Goal: Submit feedback/report problem: Submit feedback/report problem

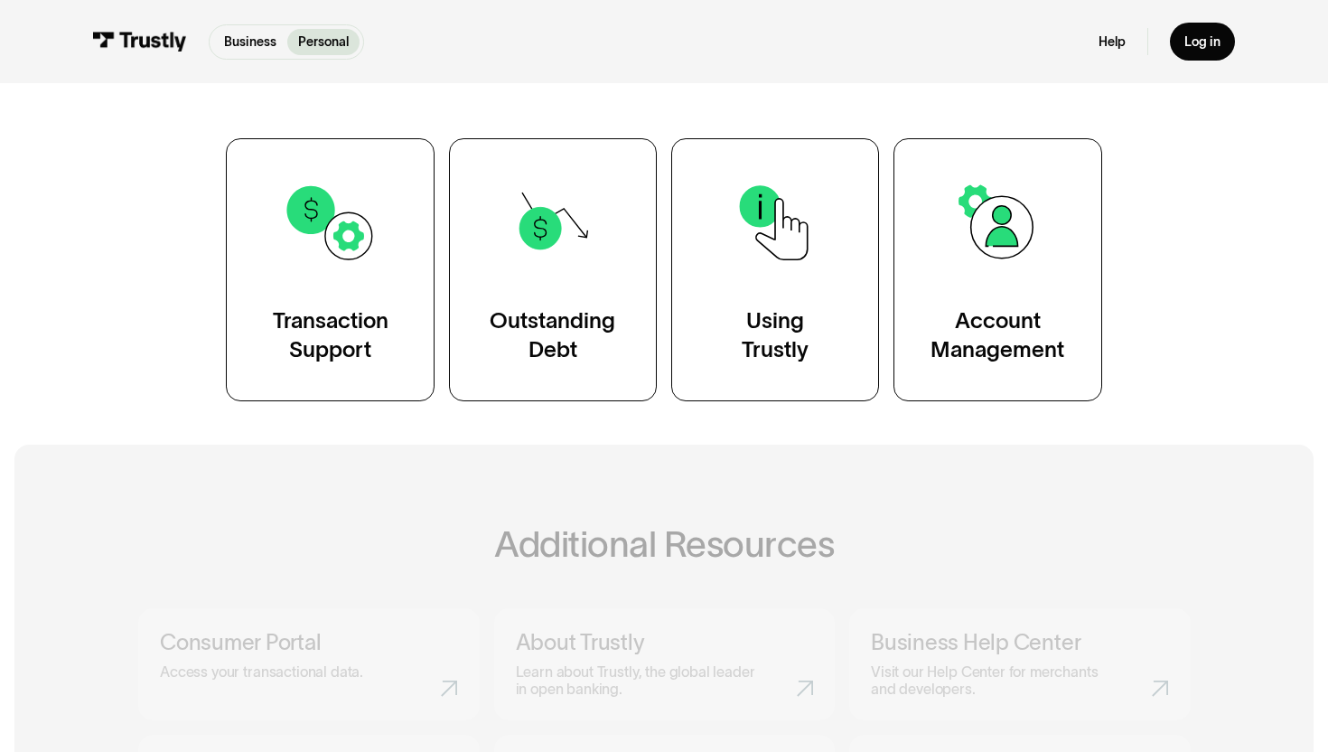
scroll to position [330, 0]
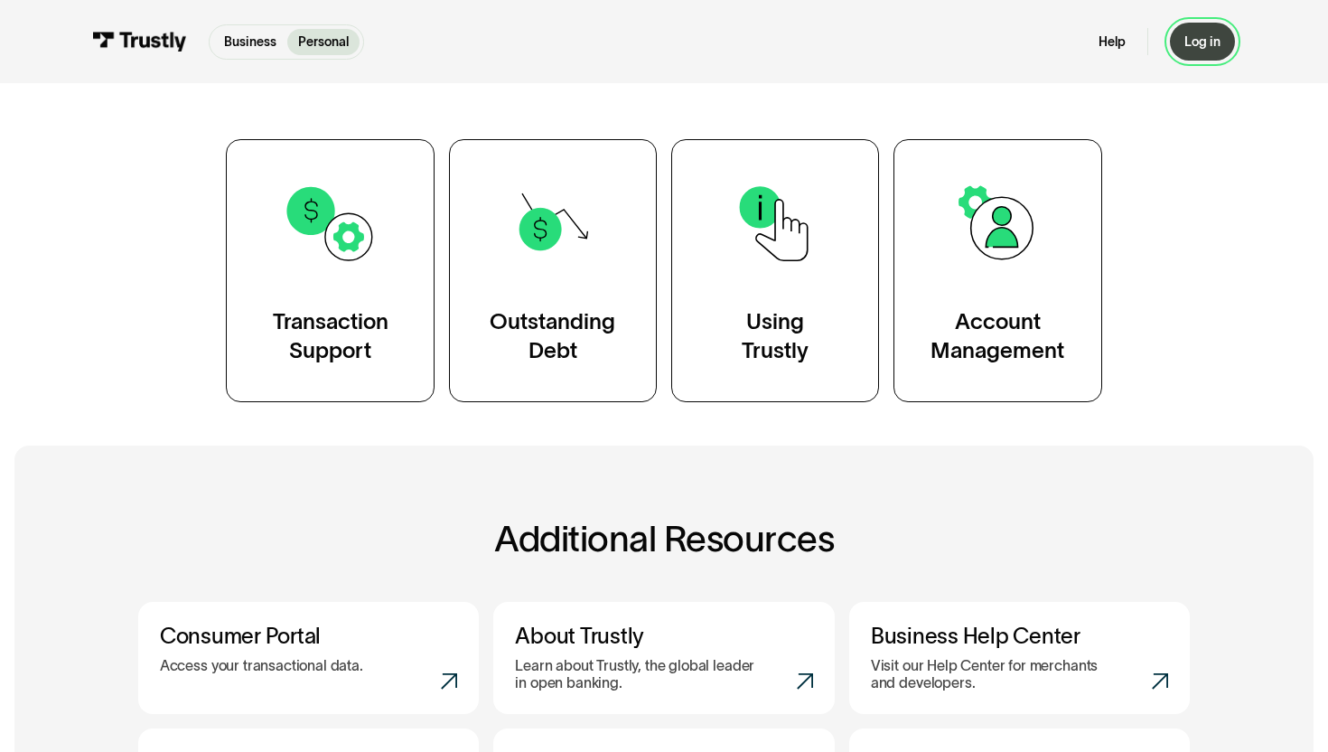
click at [1181, 33] on link "Log in" at bounding box center [1202, 42] width 65 height 38
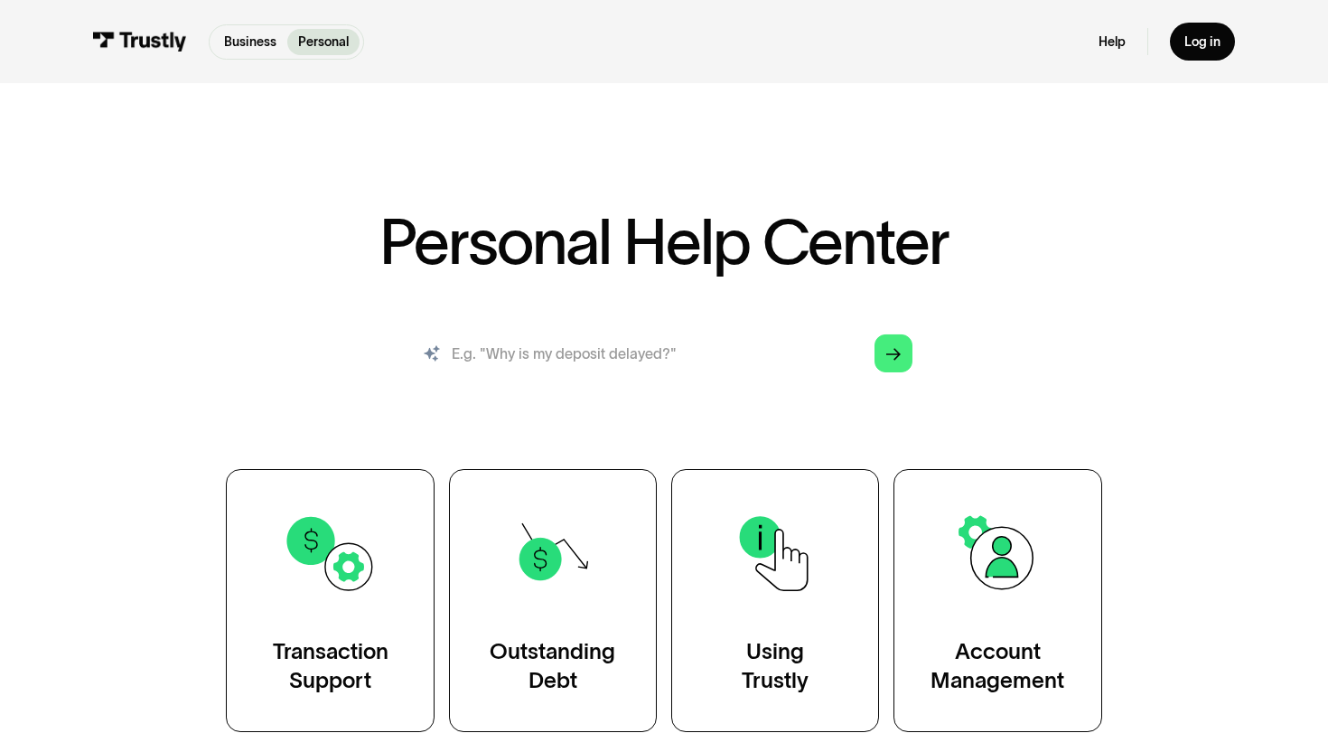
click at [511, 363] on input "search" at bounding box center [664, 353] width 526 height 58
type input "can you please not restrict my bank account"
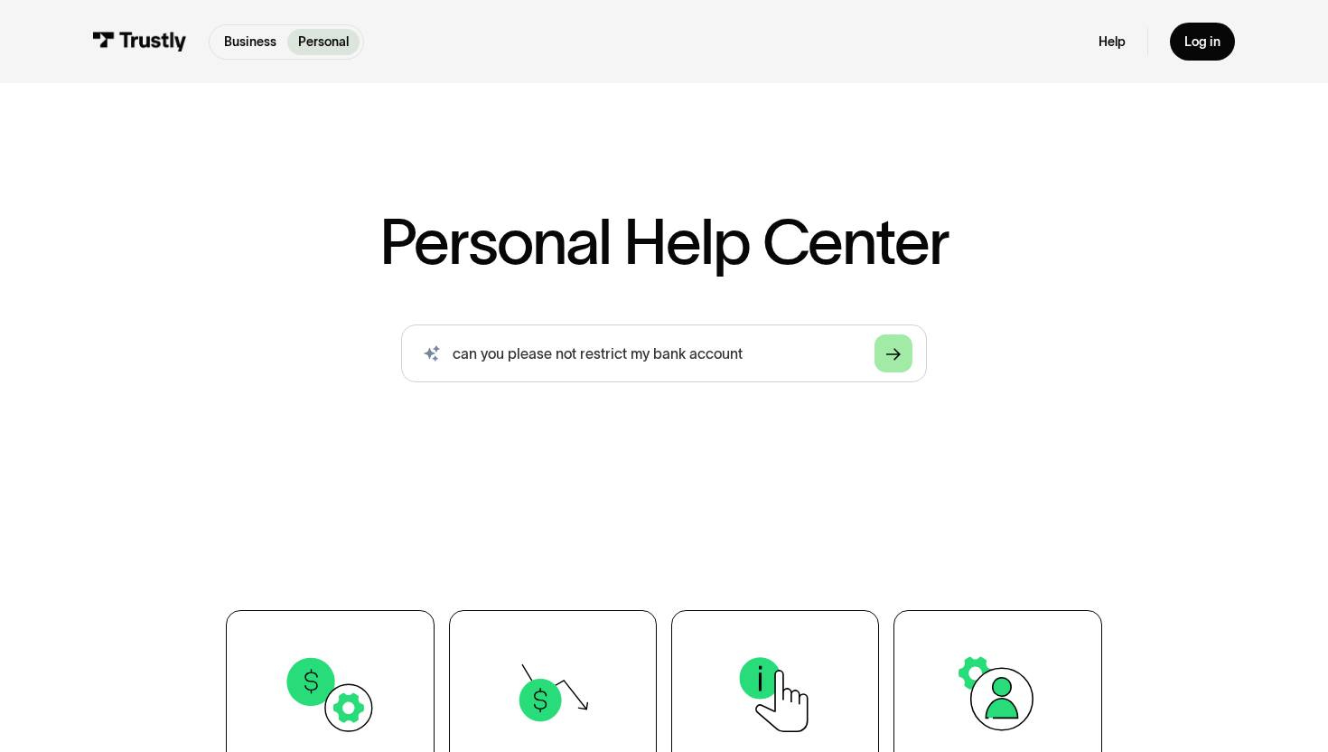
click at [880, 352] on link "Arrow Right" at bounding box center [893, 353] width 38 height 38
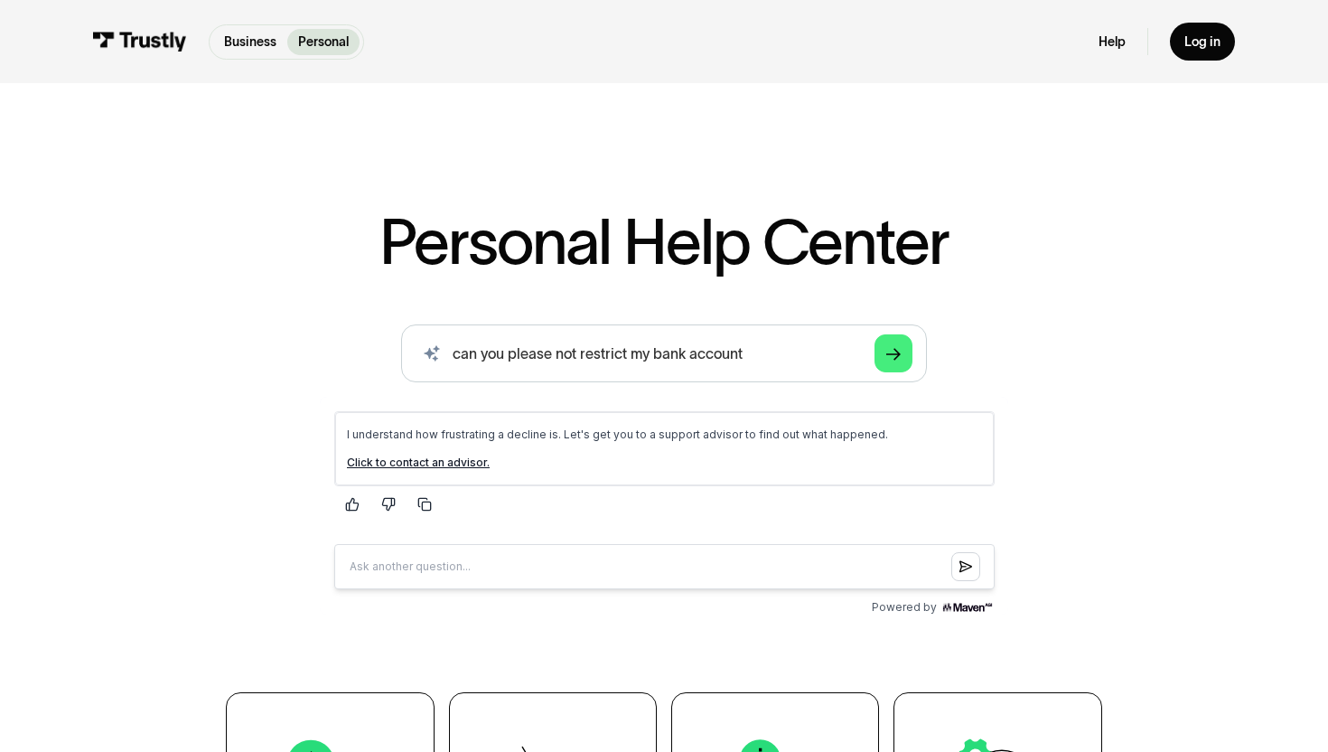
click at [452, 459] on link "Click to contact an advisor." at bounding box center [417, 461] width 143 height 14
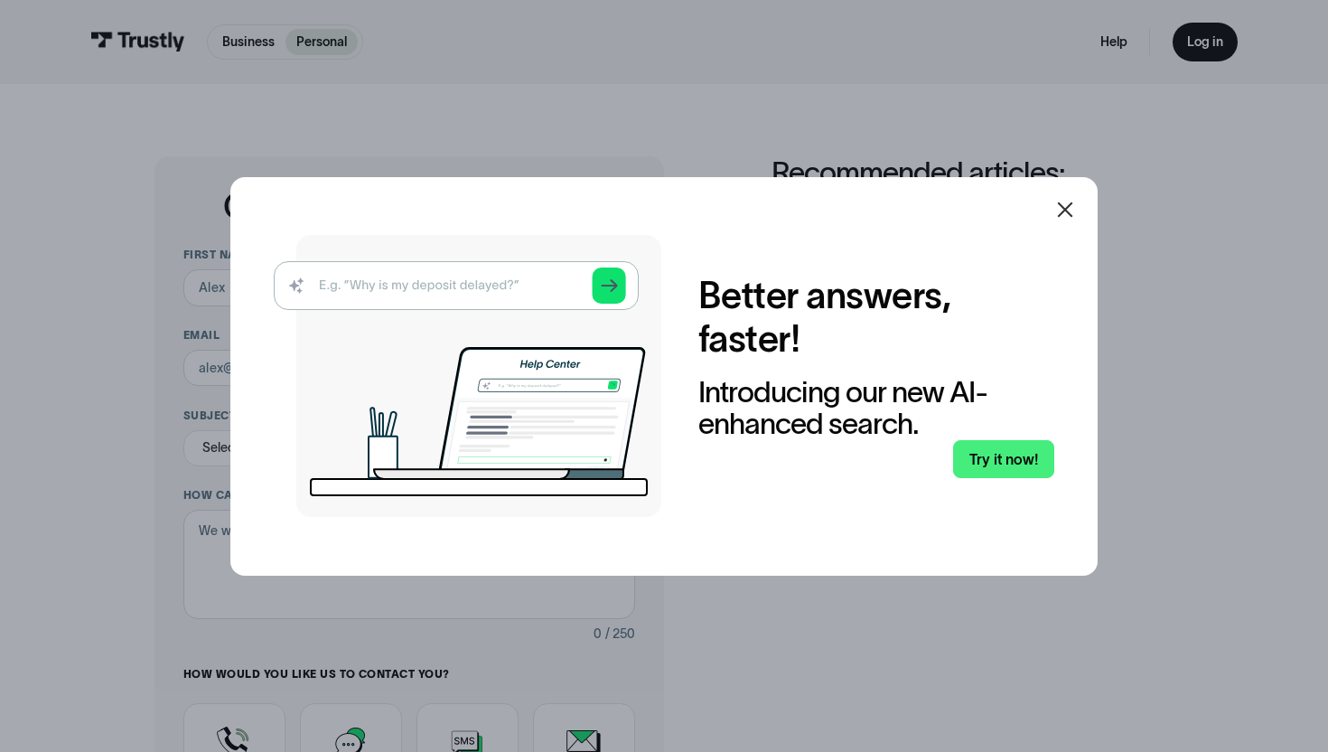
click at [1064, 217] on icon at bounding box center [1065, 210] width 22 height 22
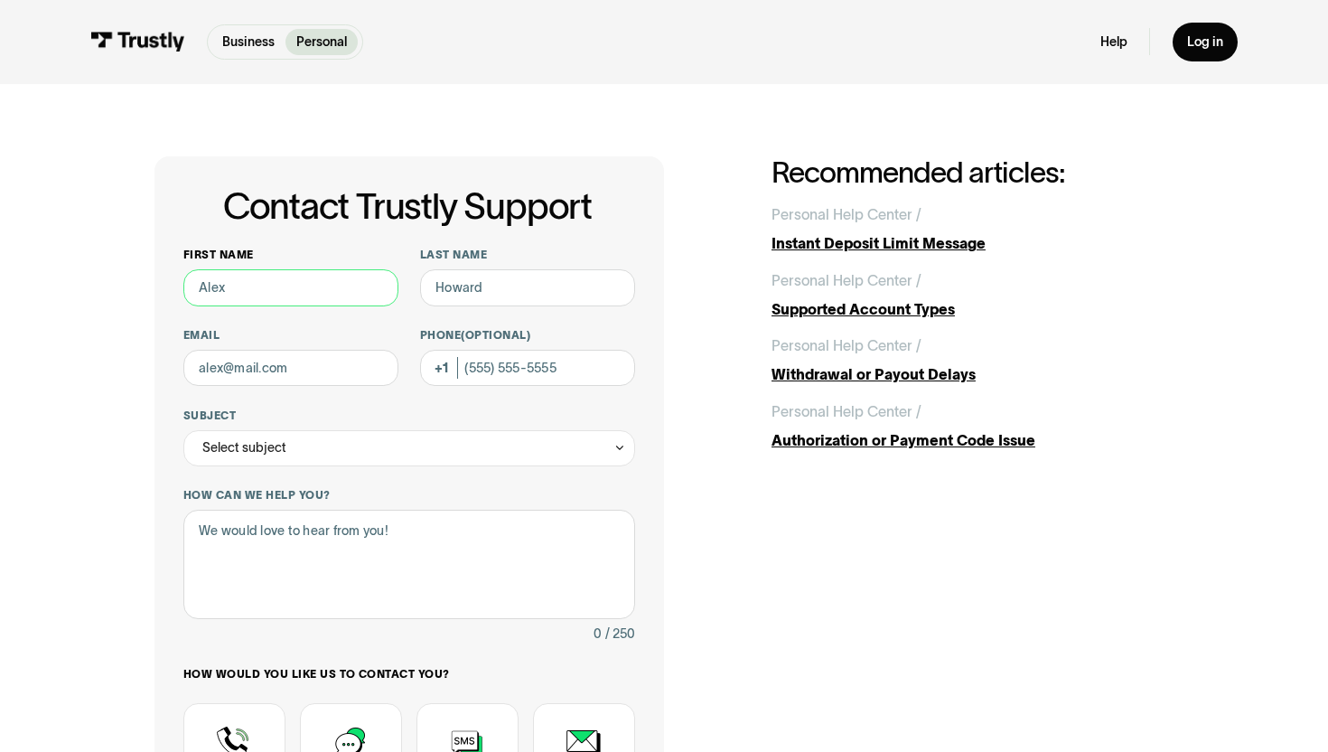
click at [313, 270] on input "First name" at bounding box center [290, 287] width 215 height 36
type input "B"
type input "Nick"
click at [486, 293] on input "Last name" at bounding box center [527, 287] width 215 height 36
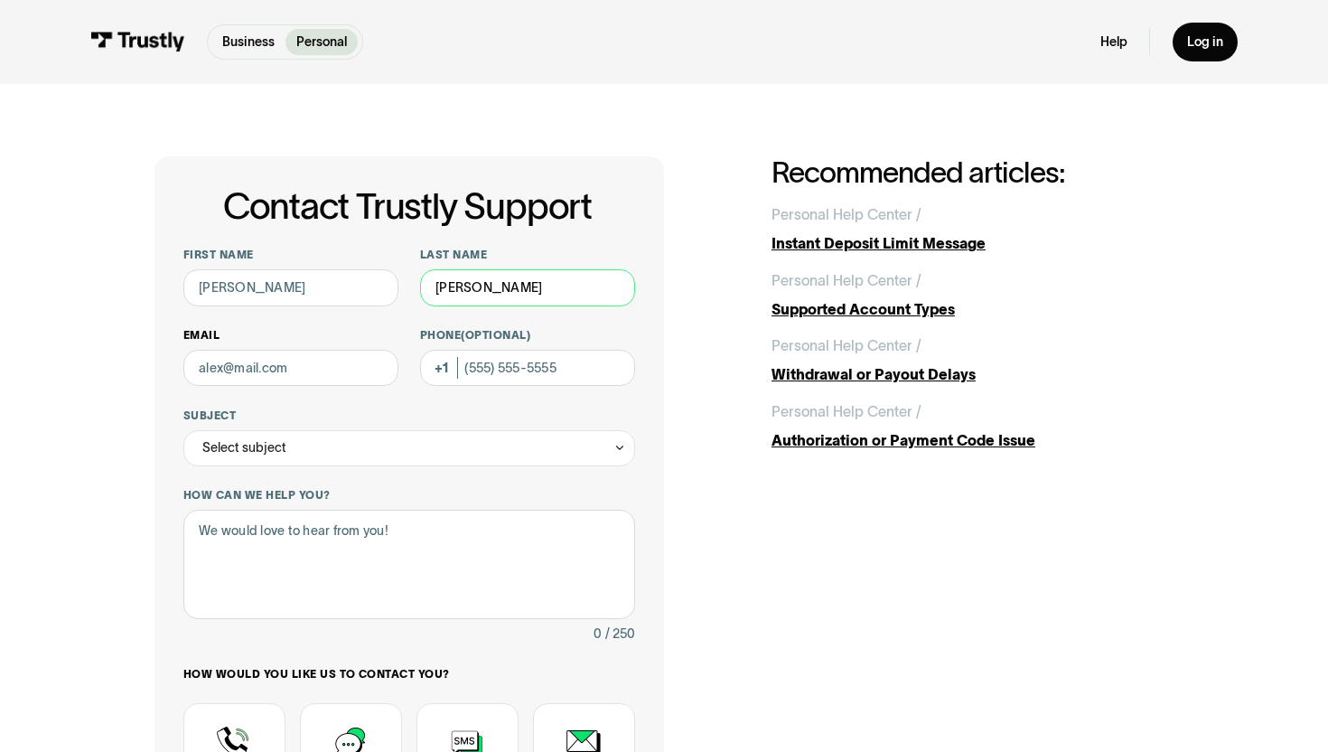
type input "Guerena"
click at [358, 371] on input "Email" at bounding box center [290, 368] width 215 height 36
type input "activistaurajewelry@gmail.com"
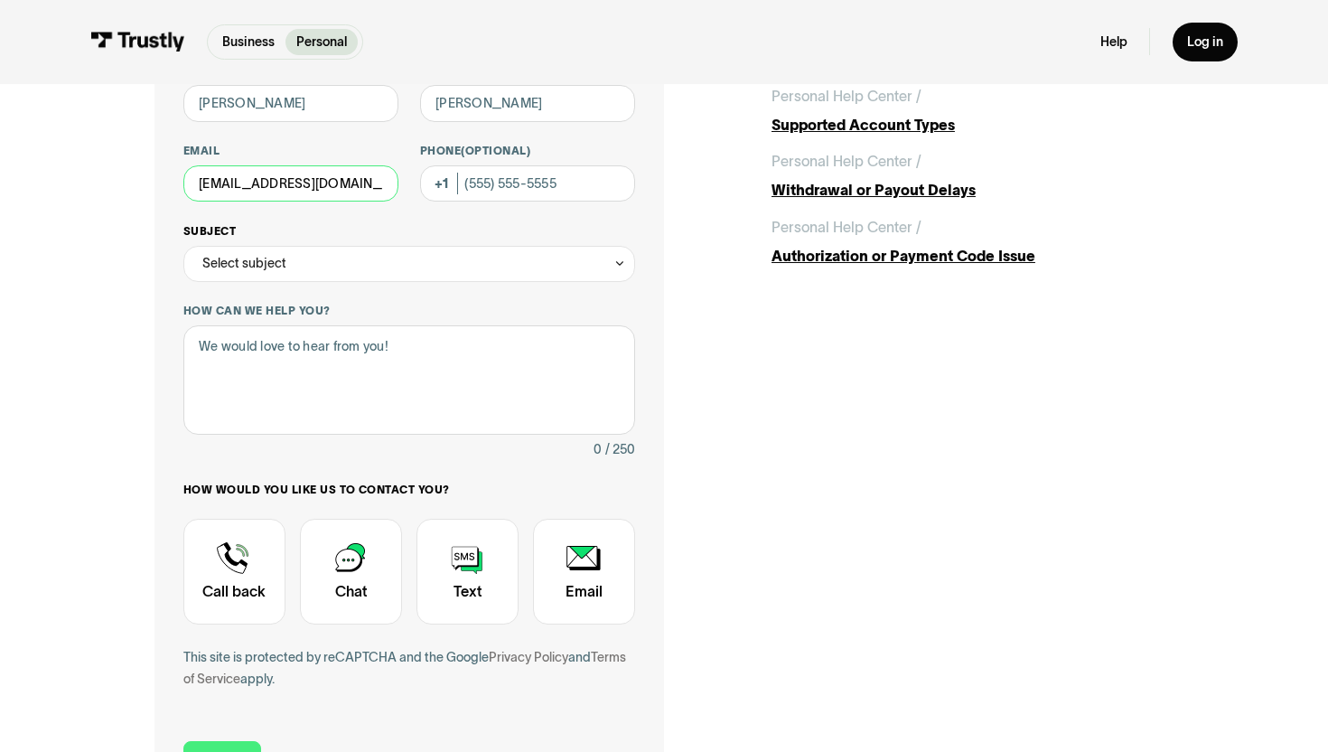
scroll to position [186, 0]
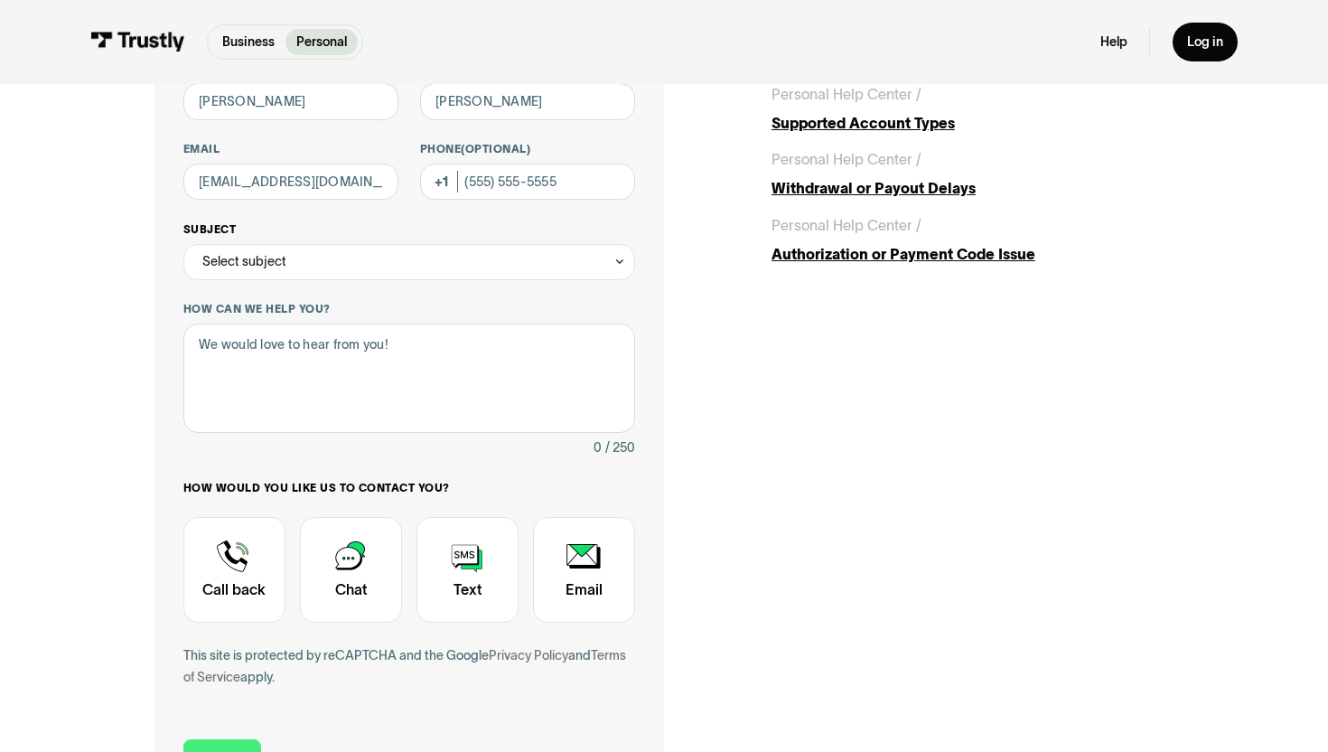
click at [371, 264] on div "Select subject" at bounding box center [409, 262] width 452 height 36
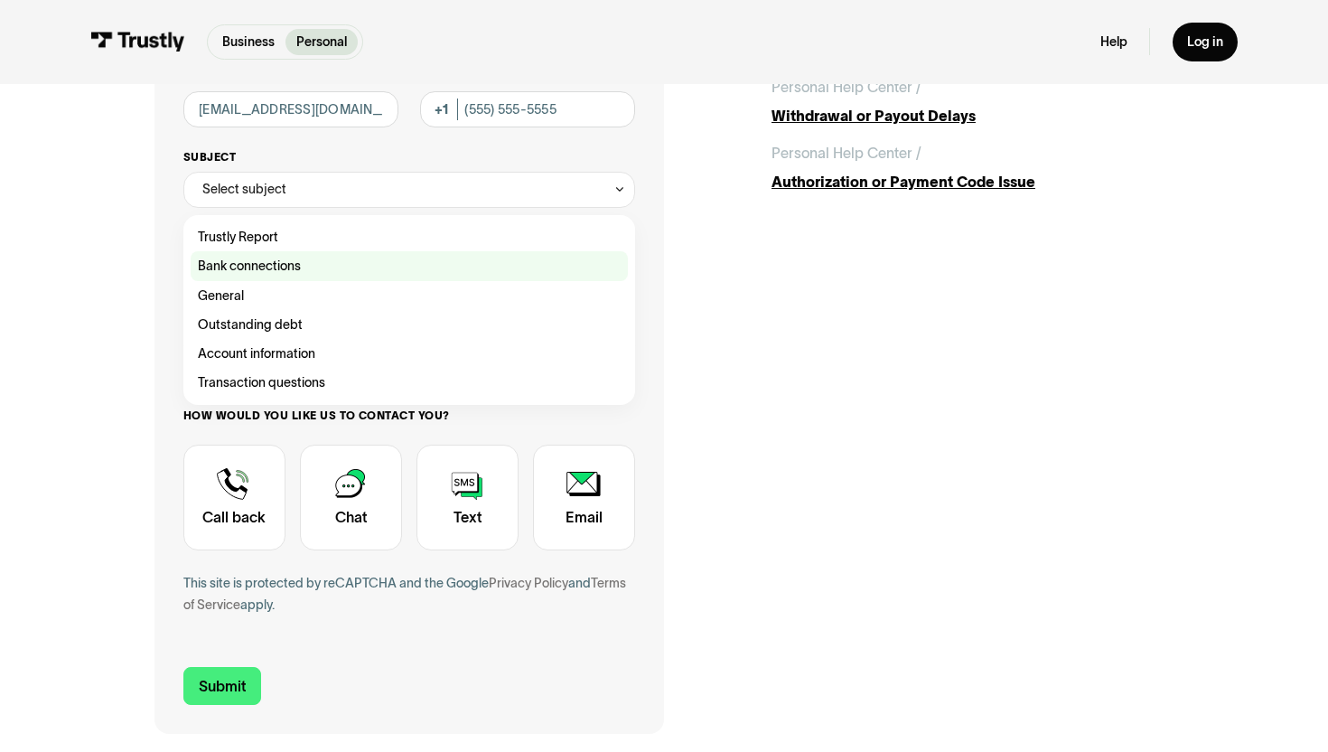
scroll to position [257, 0]
click at [331, 269] on div "Contact Trustly Support" at bounding box center [409, 266] width 437 height 29
type input "**********"
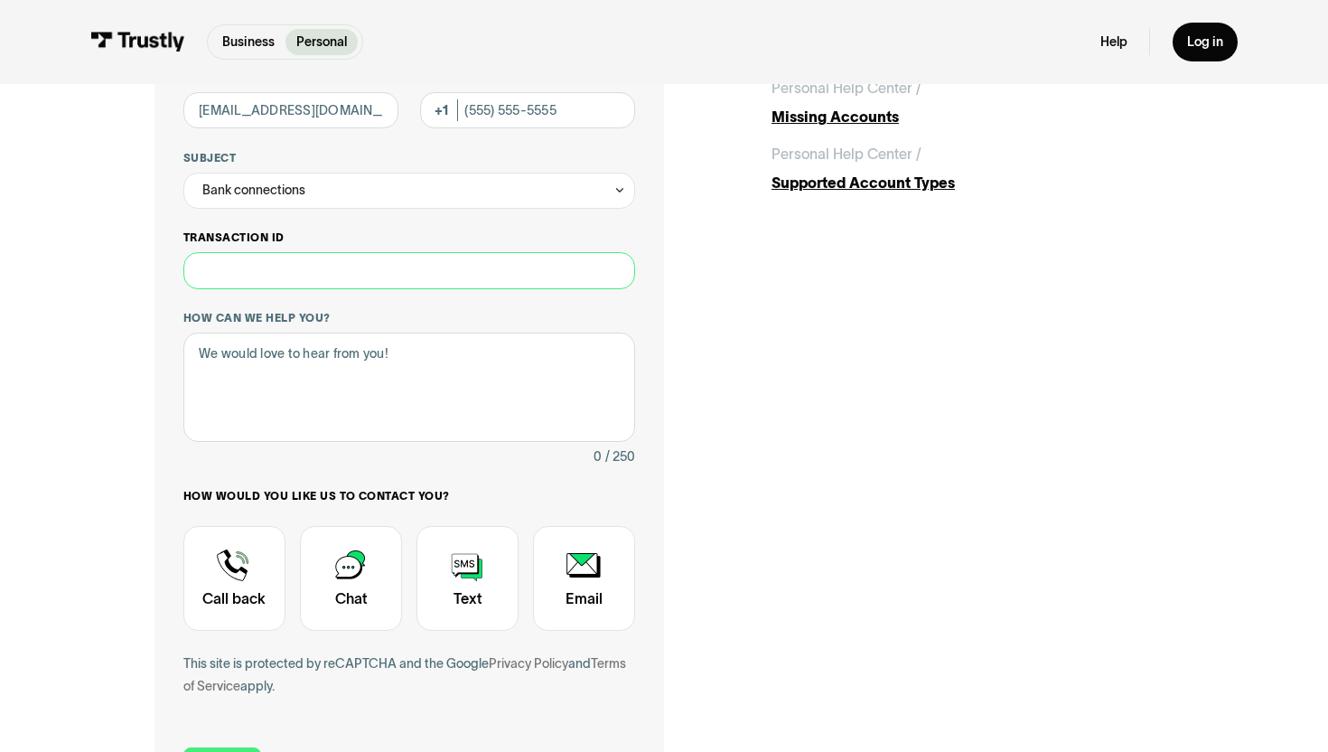
click at [329, 279] on input "Transaction ID" at bounding box center [409, 270] width 452 height 36
click at [291, 364] on textarea "How can we help you?" at bounding box center [409, 386] width 452 height 109
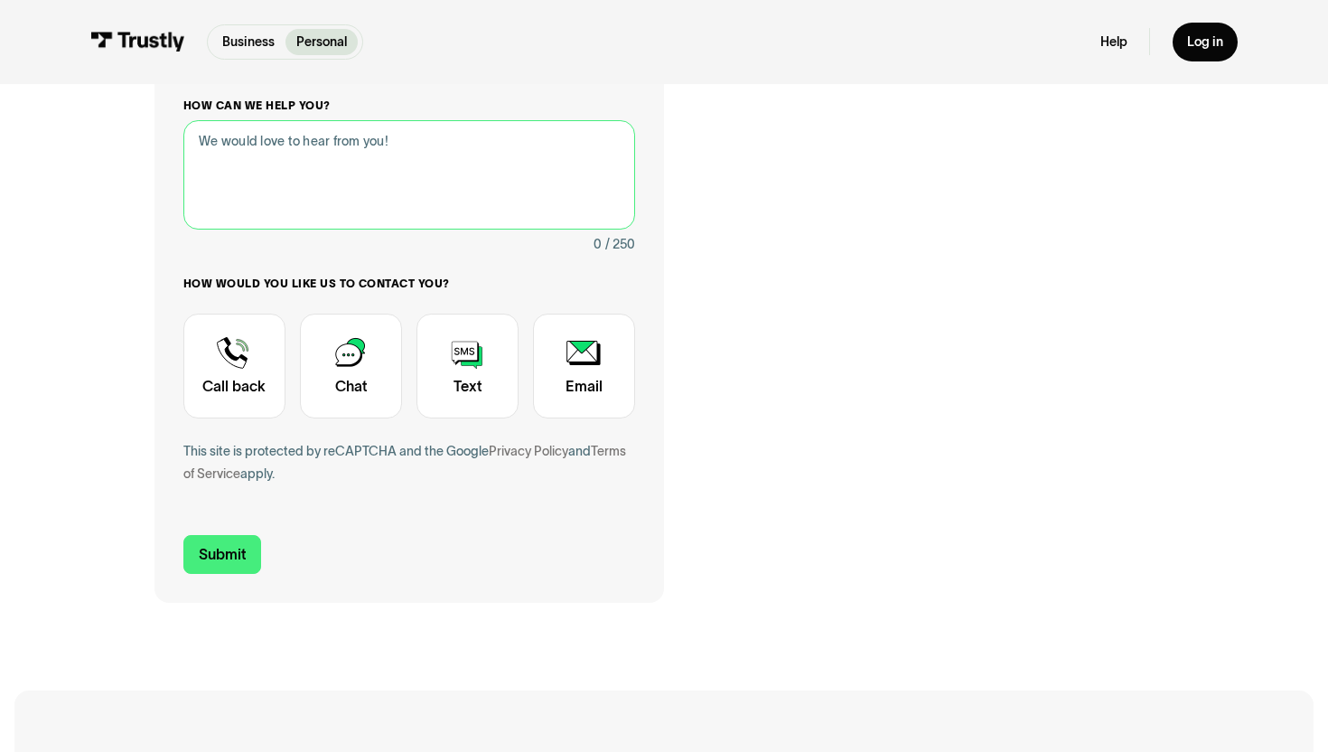
scroll to position [473, 0]
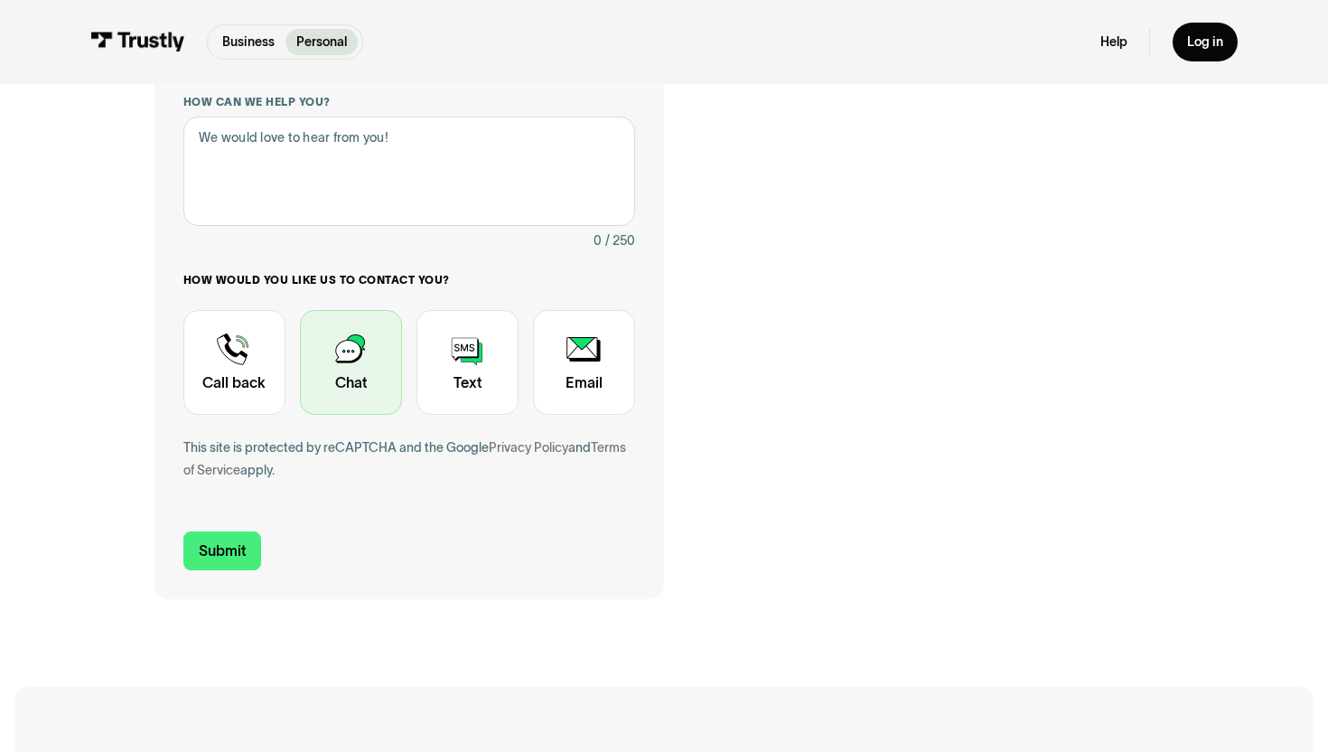
click at [381, 371] on div "Contact Trustly Support" at bounding box center [351, 363] width 102 height 106
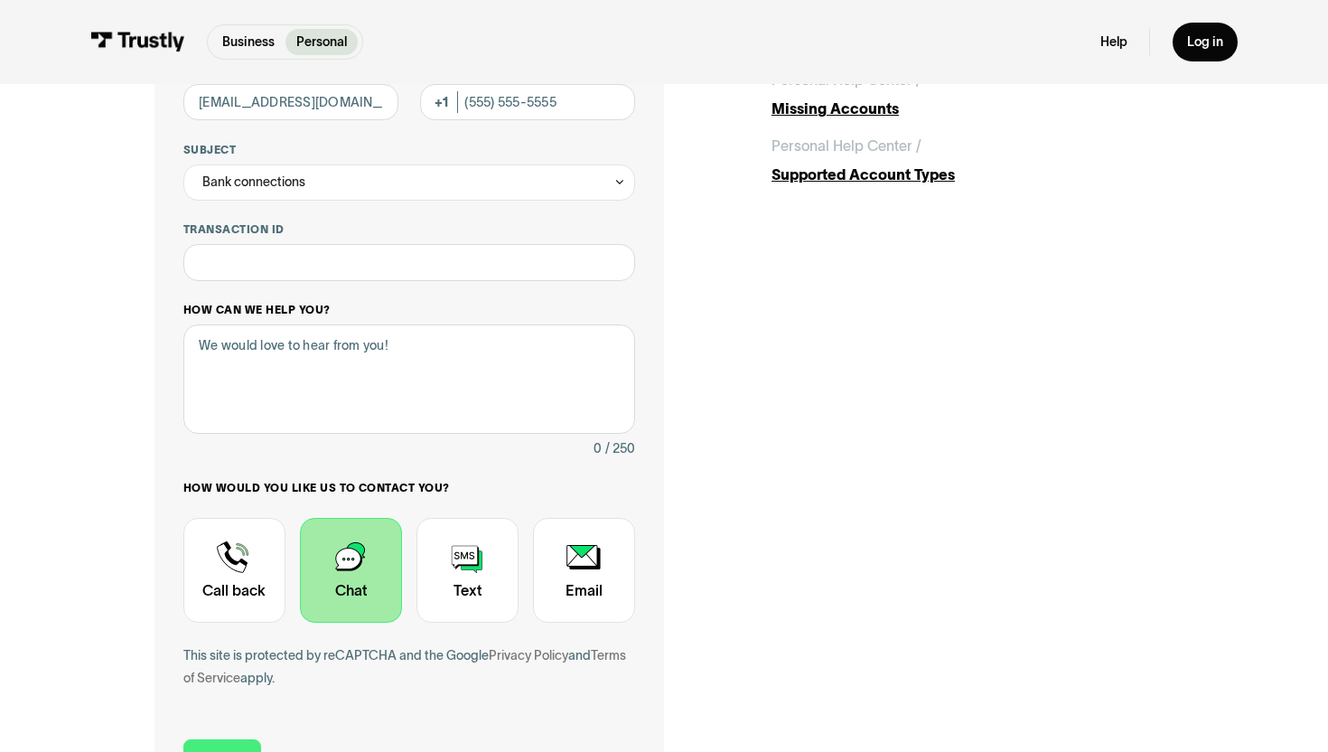
scroll to position [262, 0]
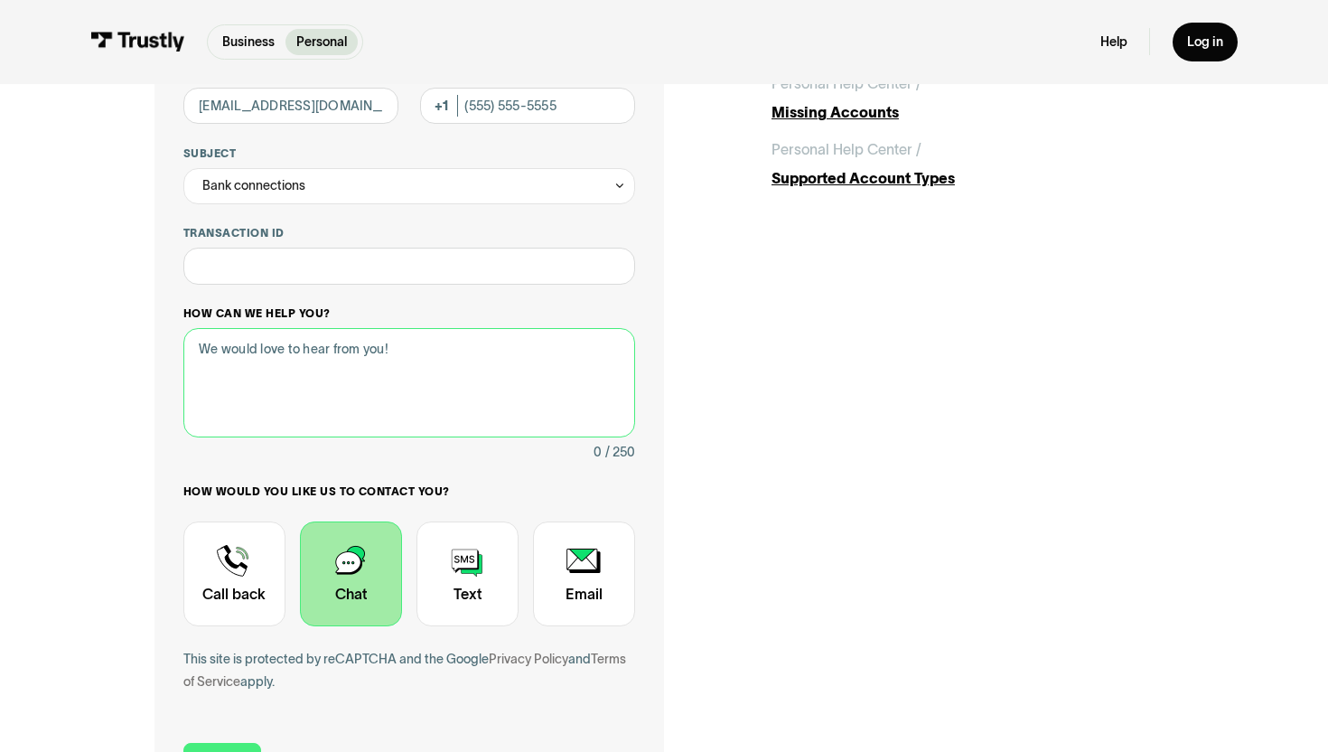
click at [360, 346] on textarea "How can we help you?" at bounding box center [409, 382] width 452 height 109
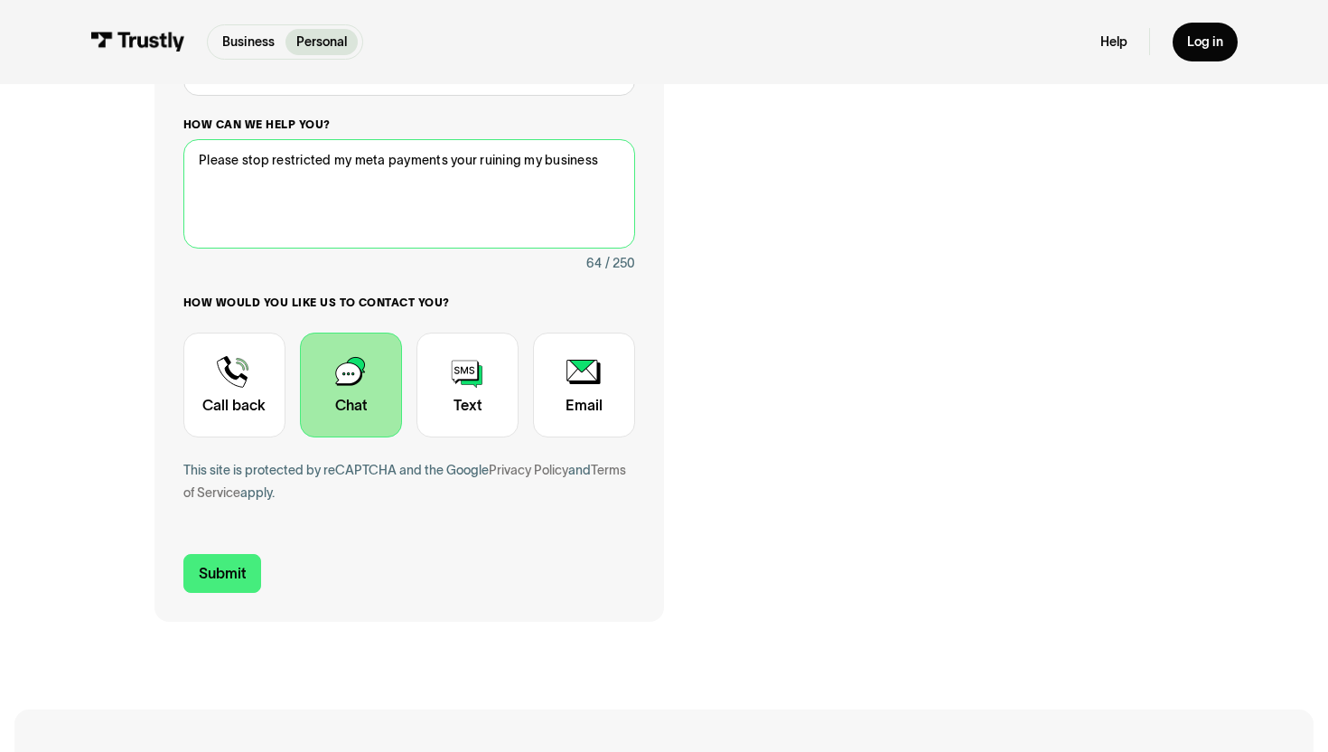
scroll to position [453, 0]
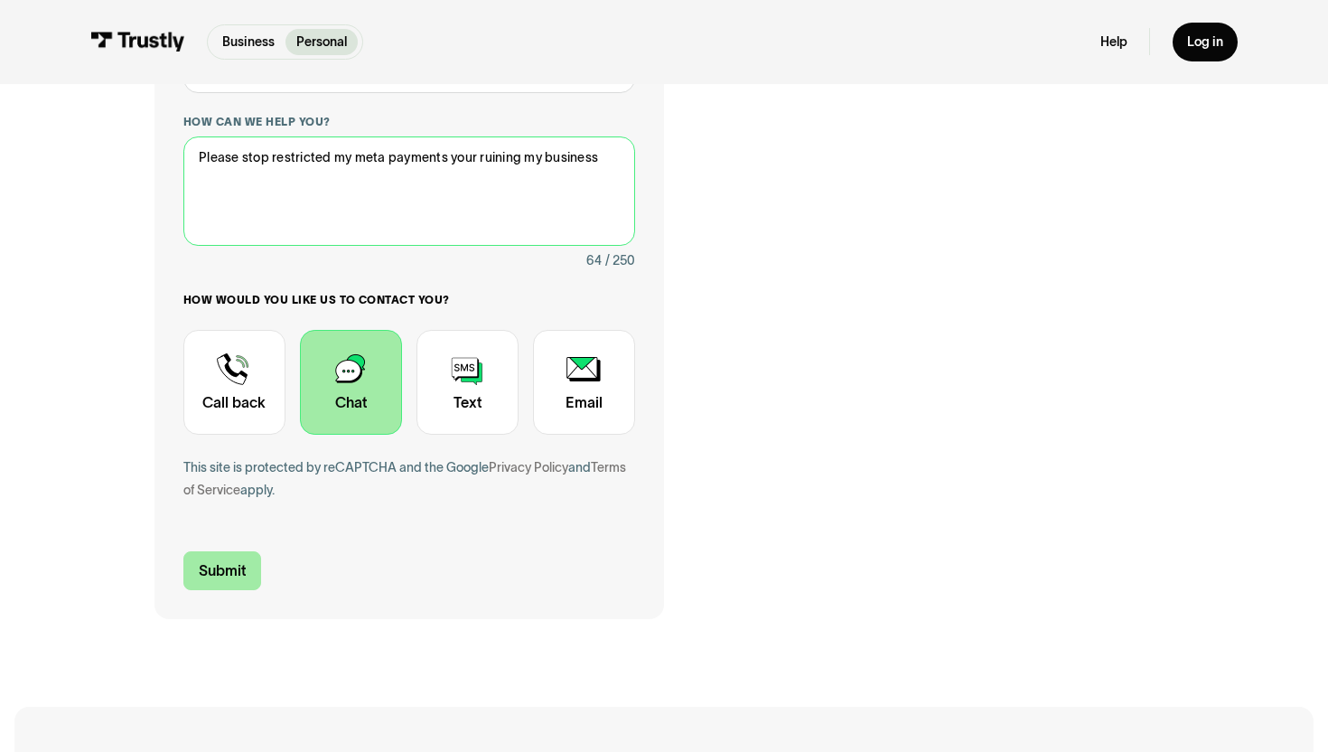
type textarea "Please stop restricted my meta payments your ruining my business"
click at [240, 572] on input "Submit" at bounding box center [222, 570] width 78 height 38
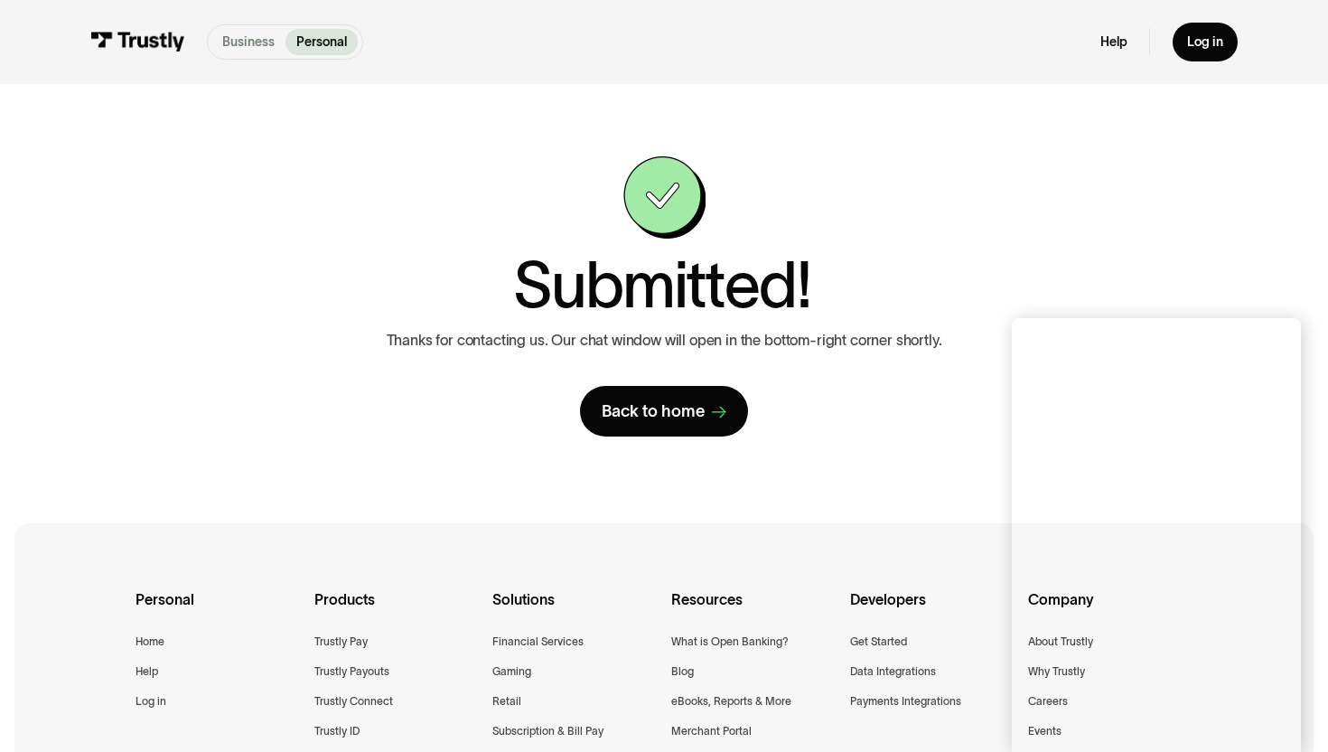
click at [260, 42] on p "Business" at bounding box center [248, 42] width 52 height 19
